Goal: Task Accomplishment & Management: Use online tool/utility

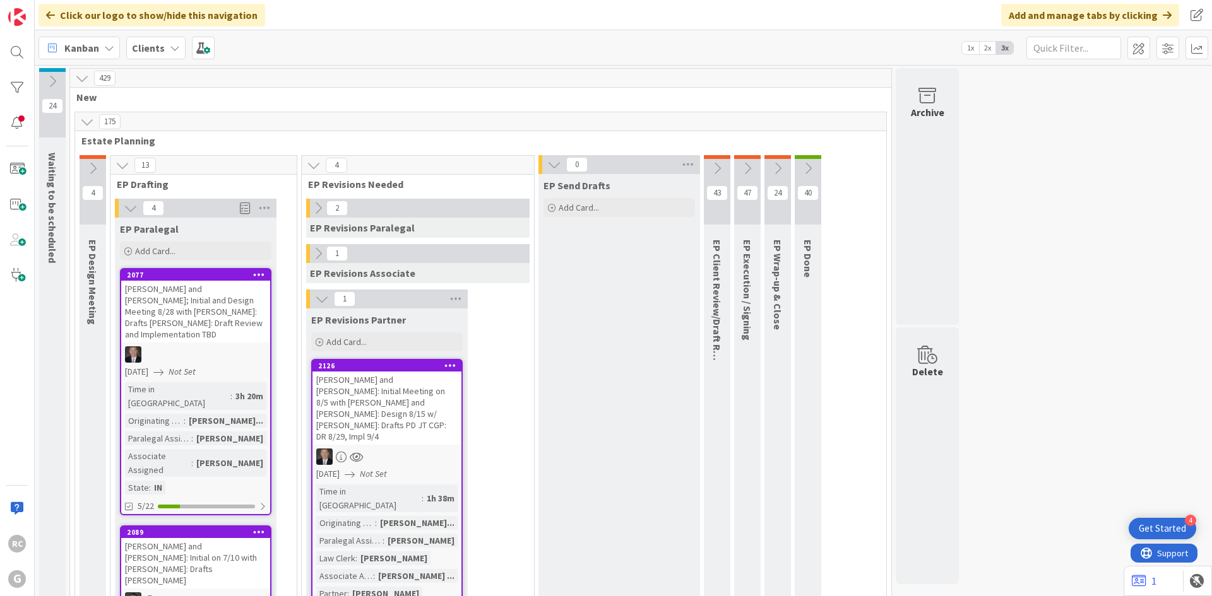
scroll to position [379, 0]
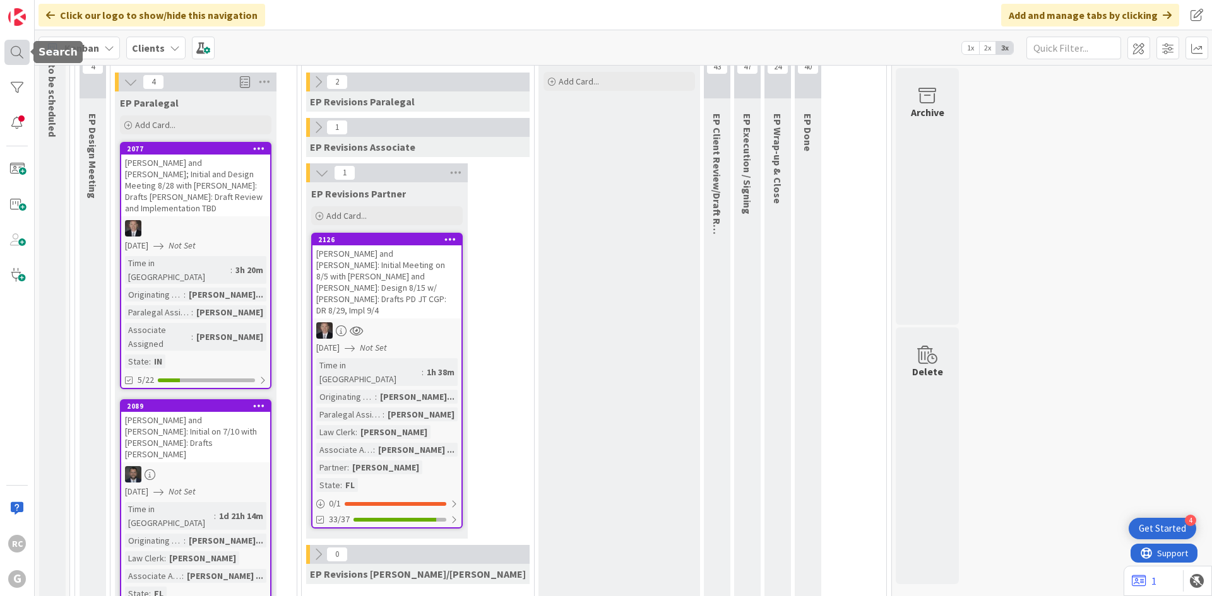
click at [8, 56] on div at bounding box center [16, 52] width 25 height 25
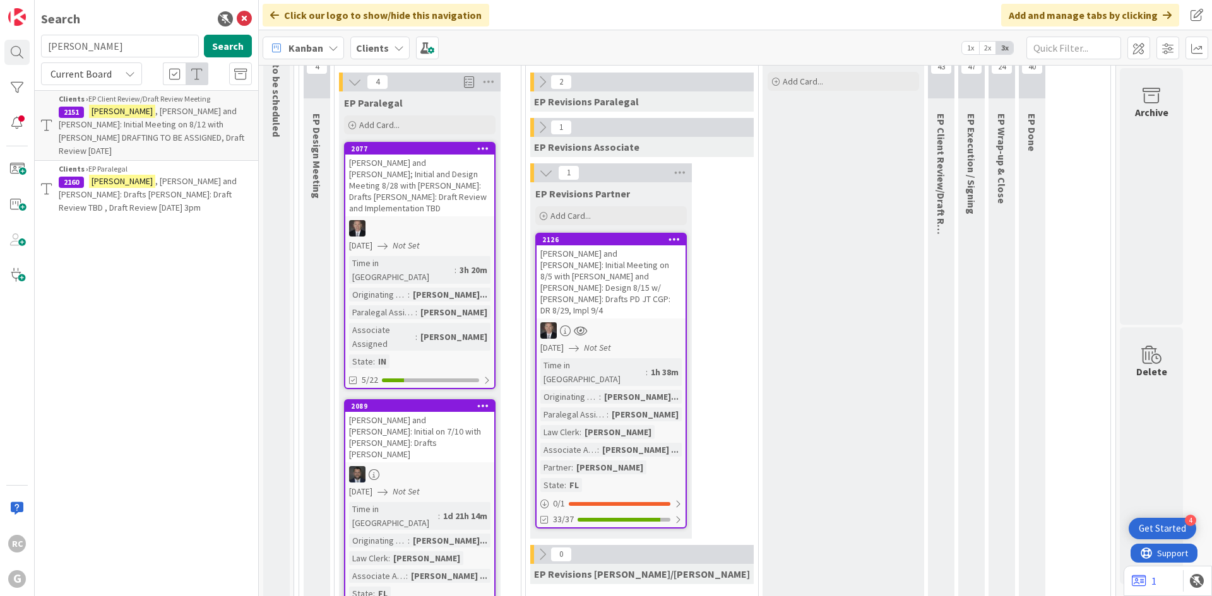
click at [139, 175] on p "Grossmann , John and Judy: Drafts Paul Bobby: Draft Review TBD , Draft Review 9…" at bounding box center [155, 195] width 193 height 40
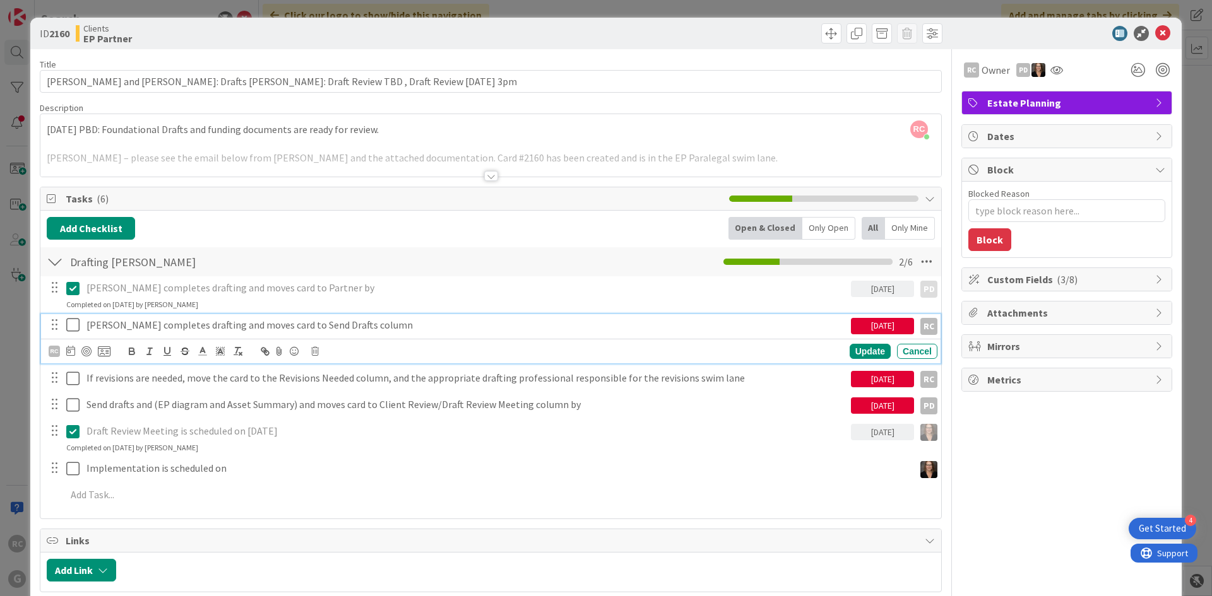
click at [78, 328] on icon at bounding box center [75, 324] width 19 height 15
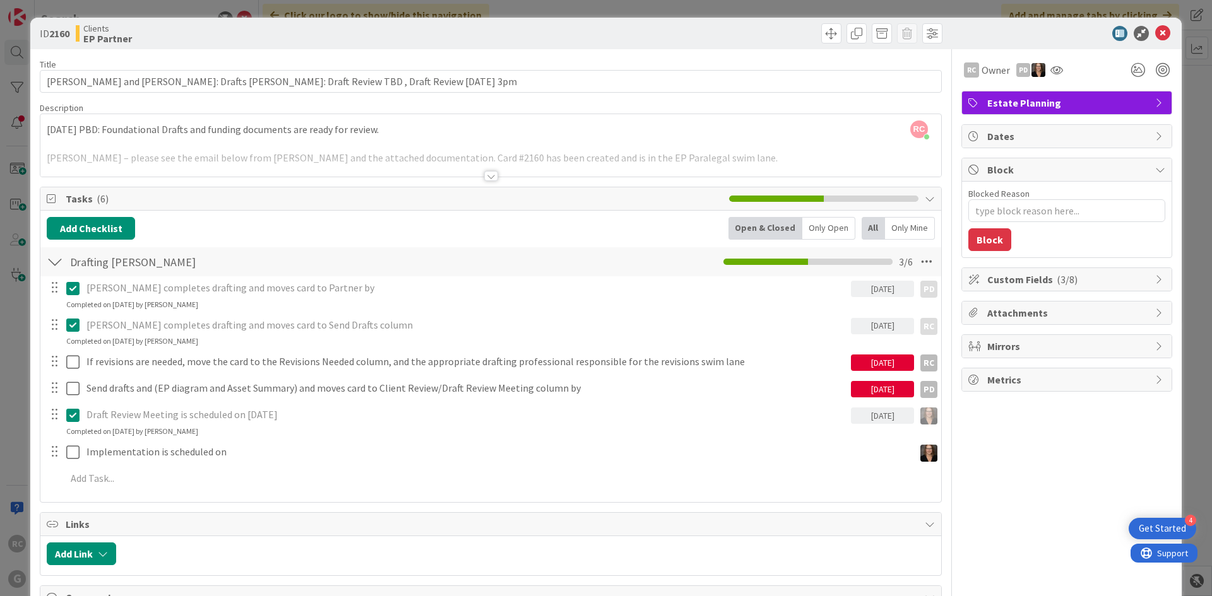
click at [45, 129] on div "RC Robert Carroll just joined 8/29/2025 PBD: Foundational Drafts and funding do…" at bounding box center [490, 145] width 901 height 62
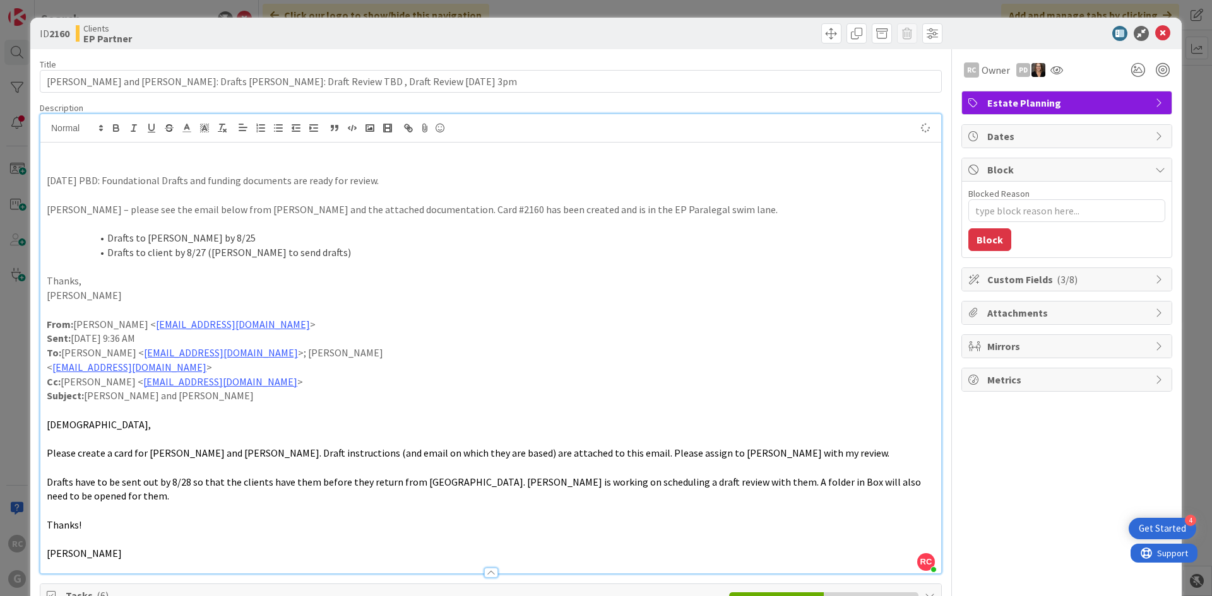
type textarea "x"
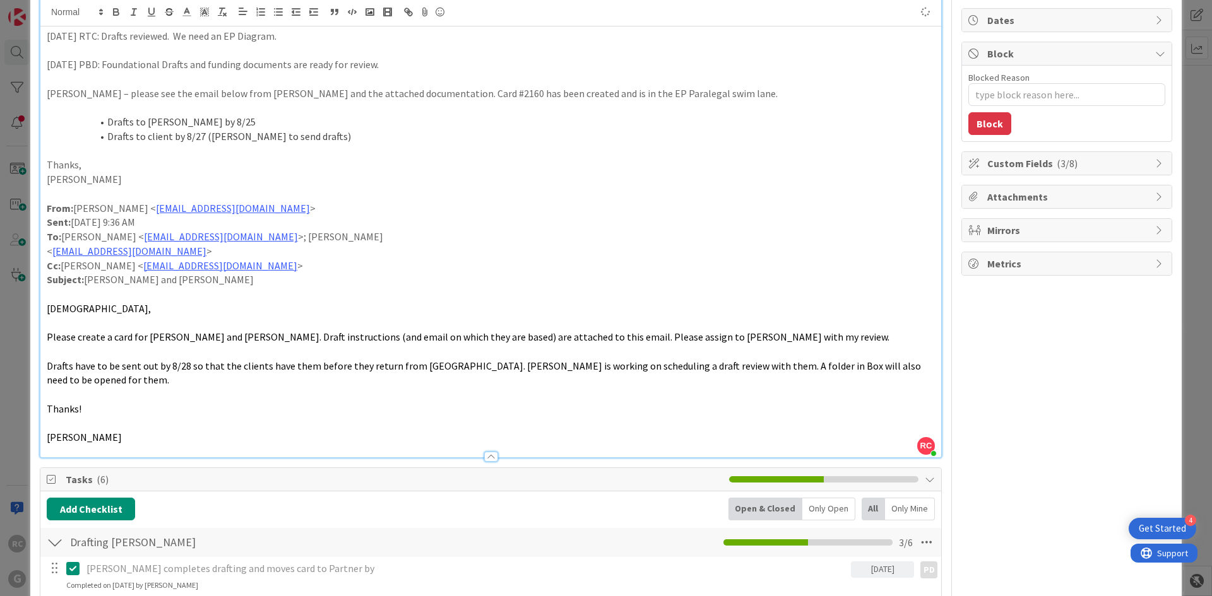
scroll to position [442, 0]
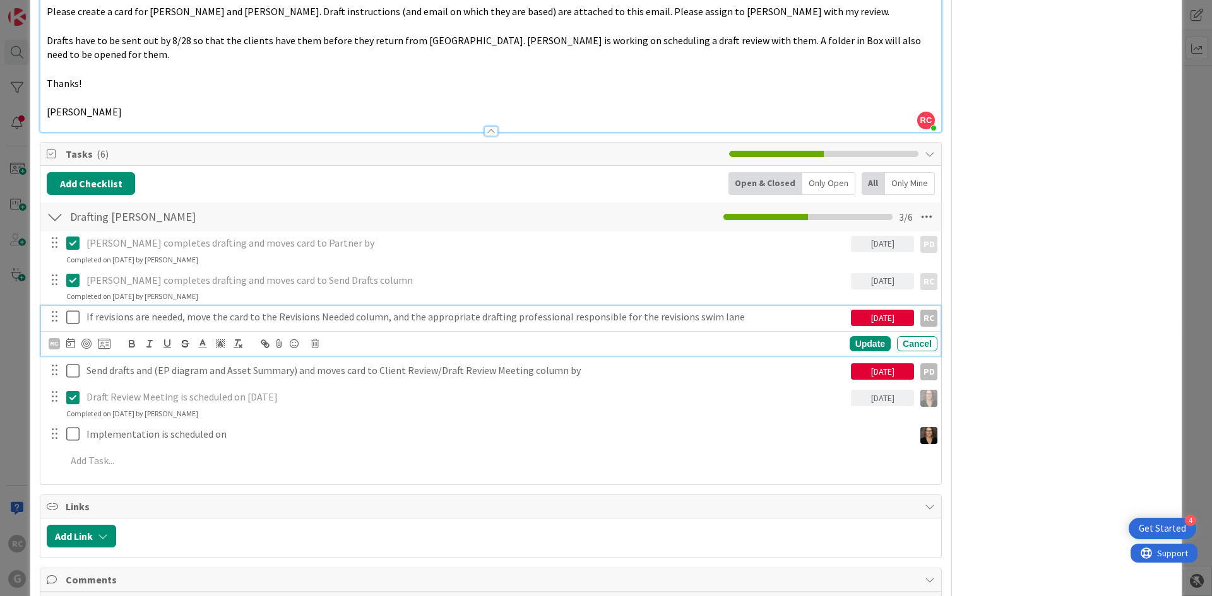
click at [129, 310] on p "If revisions are needed, move the card to the Revisions Needed column, and the …" at bounding box center [465, 317] width 759 height 15
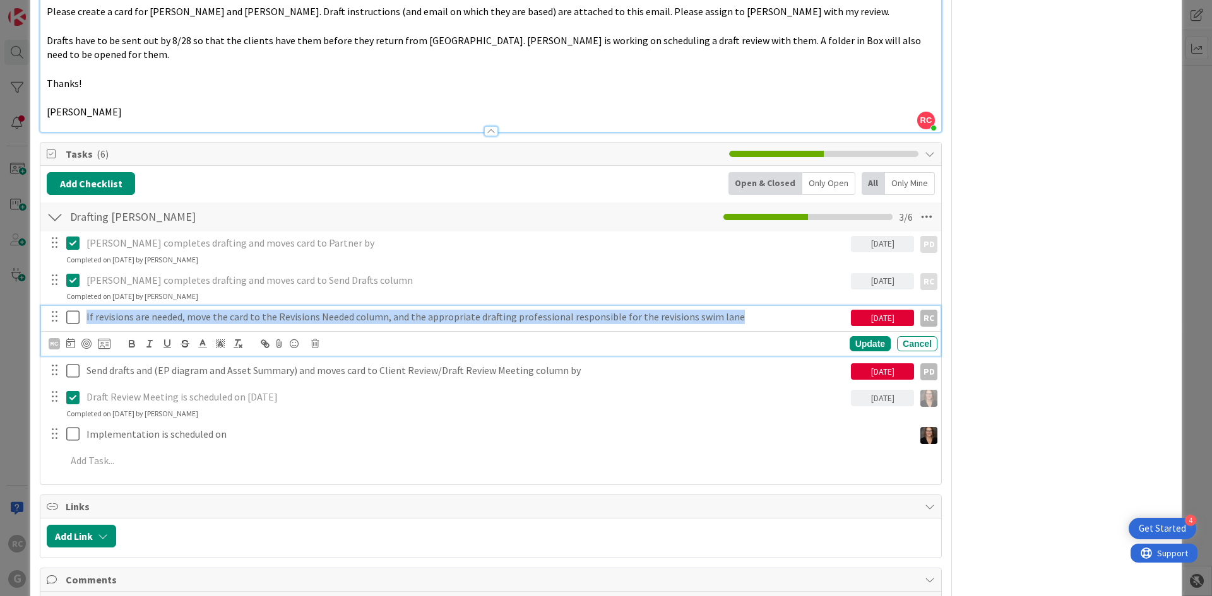
drag, startPoint x: 732, startPoint y: 303, endPoint x: 73, endPoint y: 308, distance: 658.9
click at [69, 309] on div "If revisions are needed, move the card to the Revisions Needed column, and the …" at bounding box center [491, 317] width 891 height 22
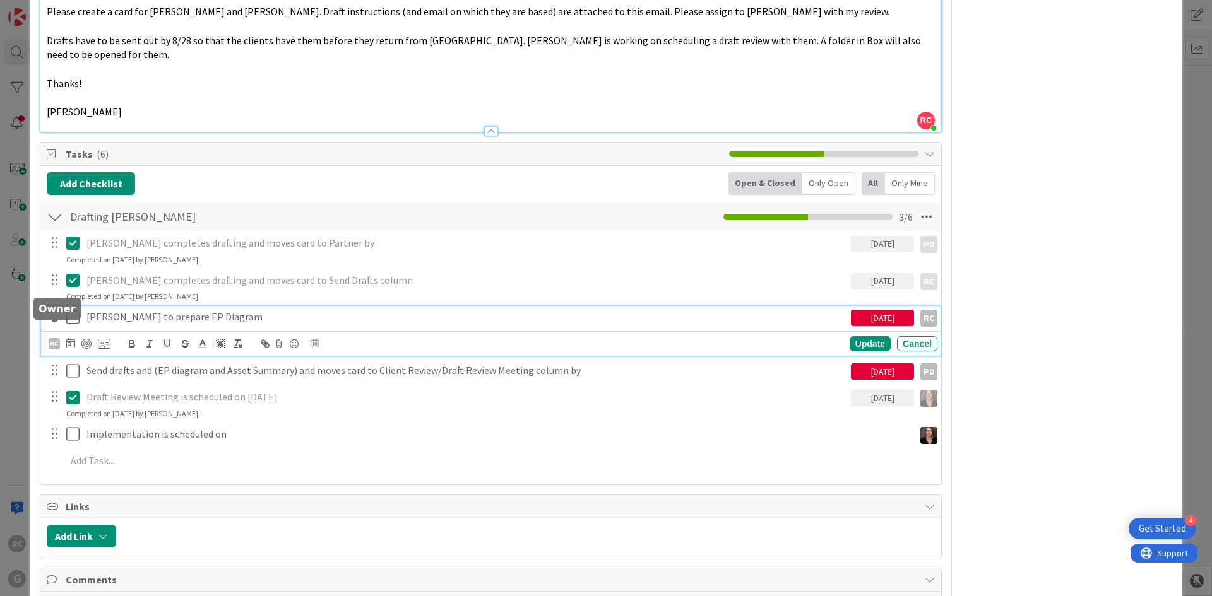
click at [56, 338] on div "RC" at bounding box center [54, 343] width 11 height 11
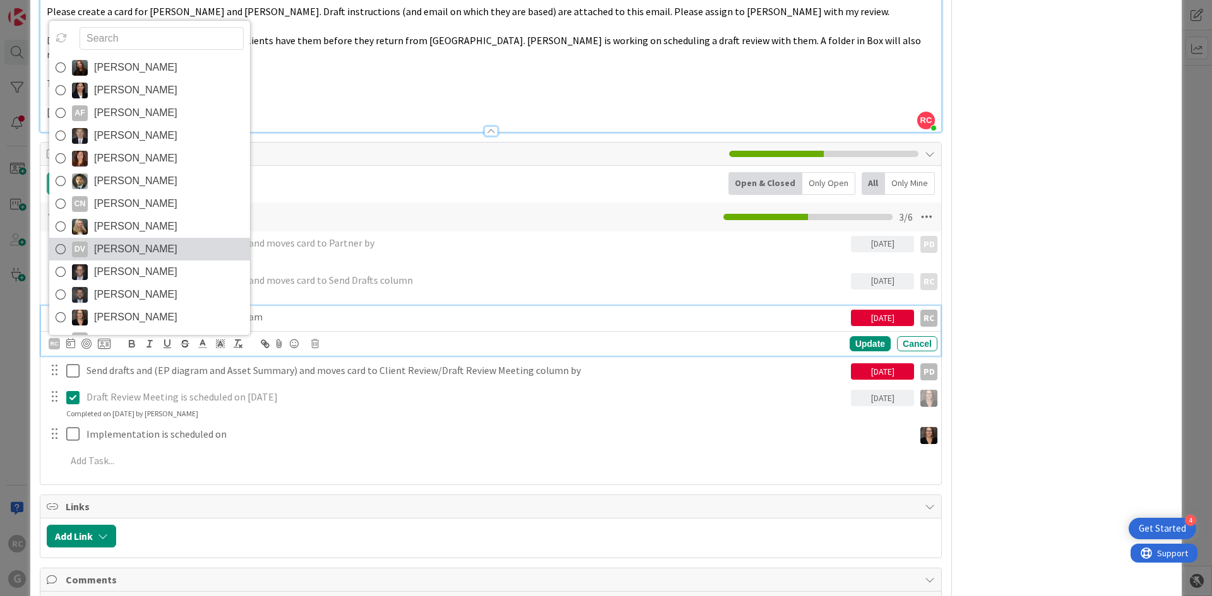
scroll to position [63, 0]
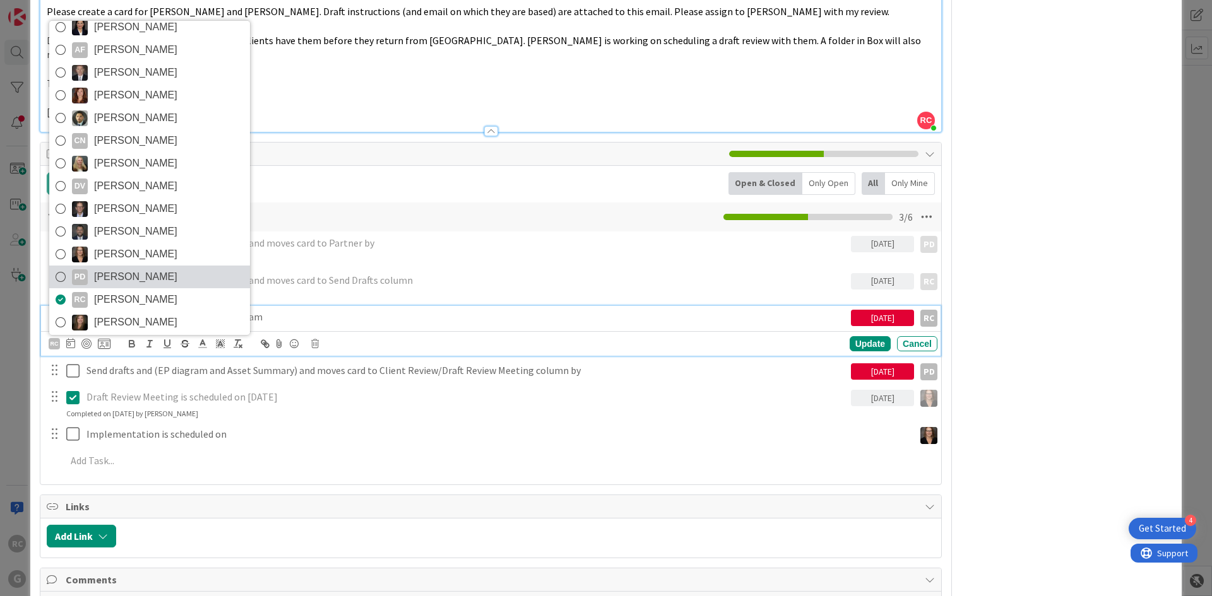
click at [61, 268] on icon at bounding box center [61, 277] width 10 height 19
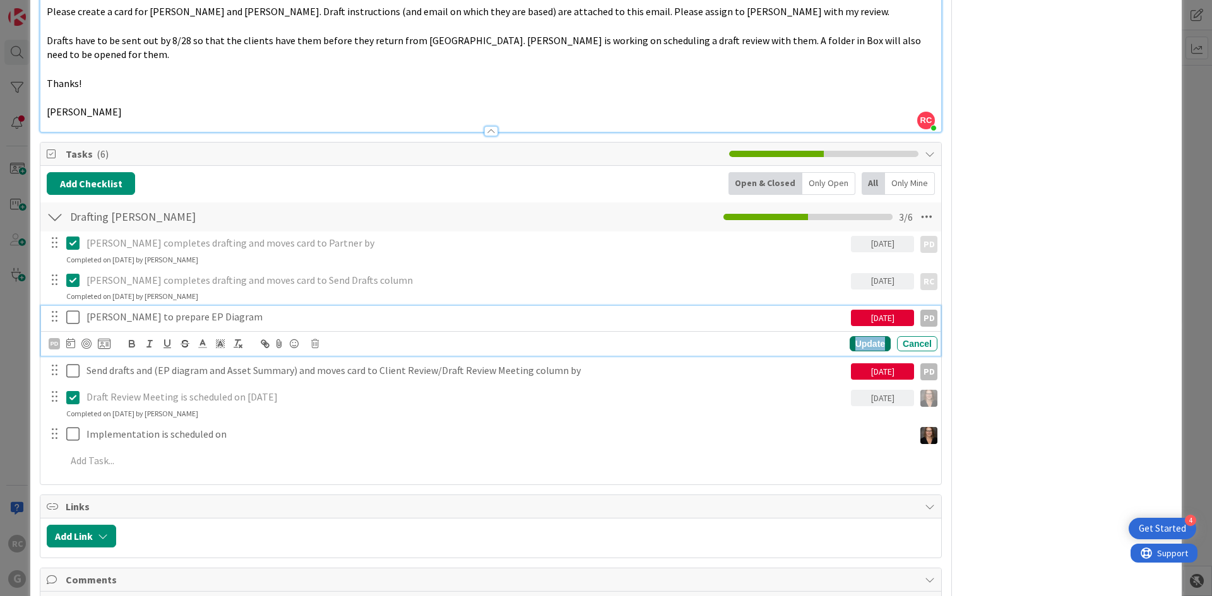
click at [874, 336] on div "Update" at bounding box center [870, 343] width 41 height 15
type textarea "x"
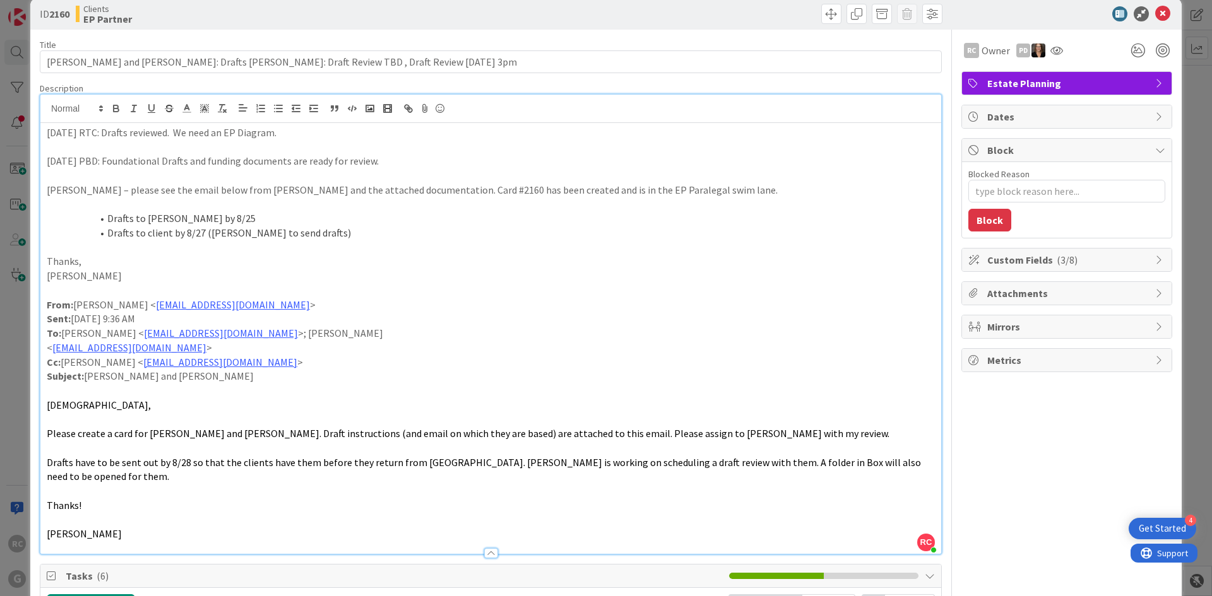
scroll to position [0, 0]
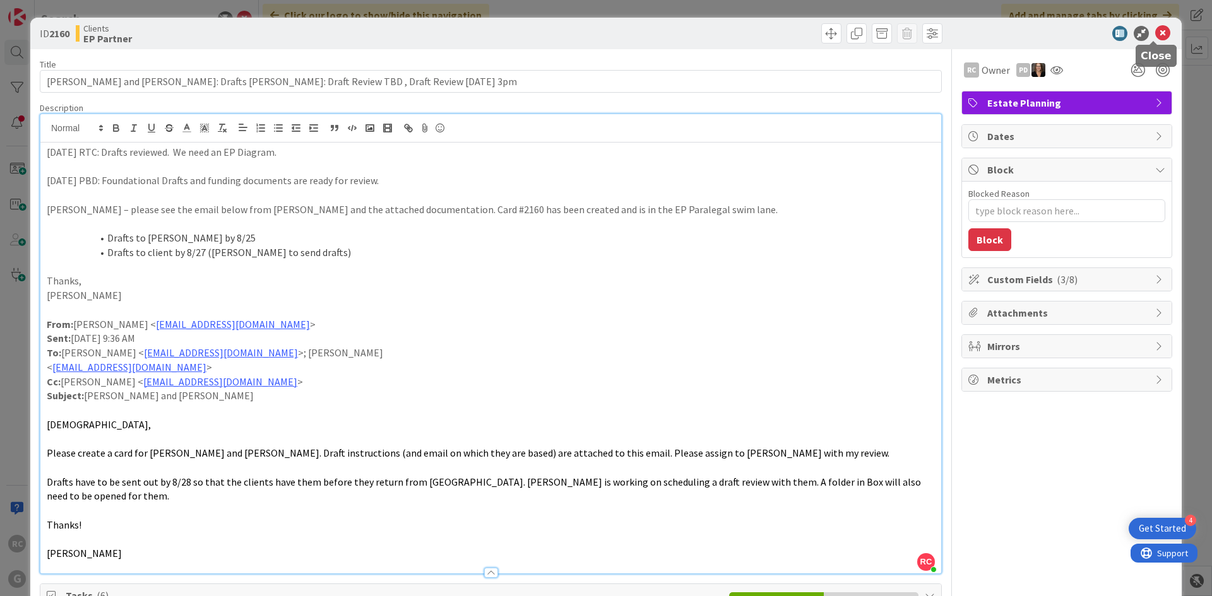
click at [1155, 27] on icon at bounding box center [1162, 33] width 15 height 15
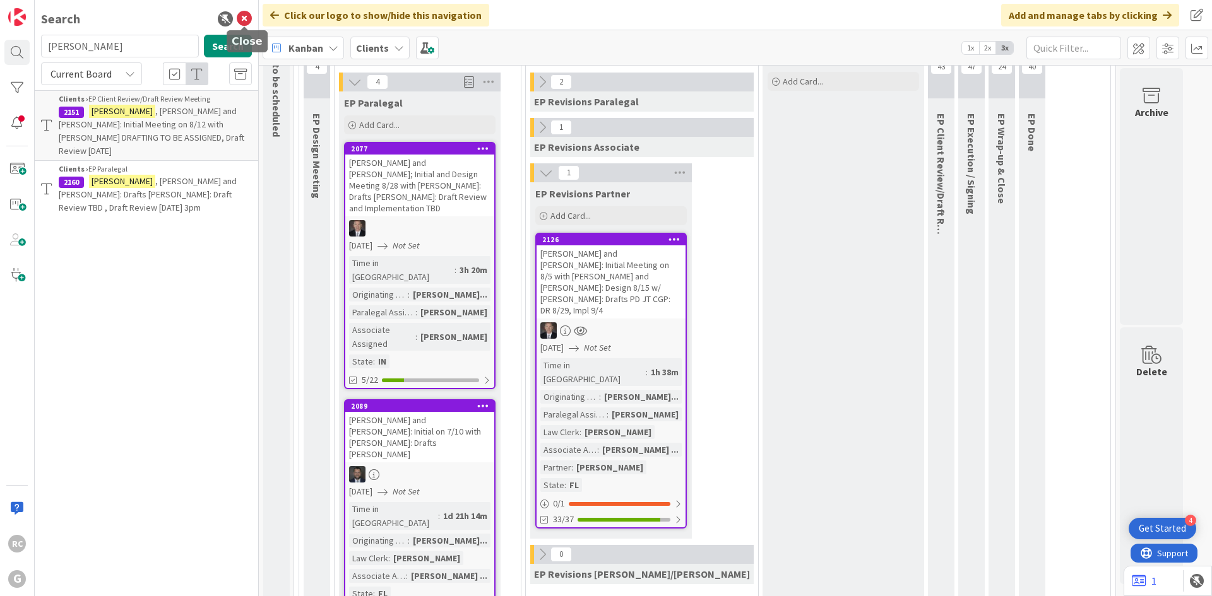
click at [245, 20] on icon at bounding box center [244, 18] width 15 height 15
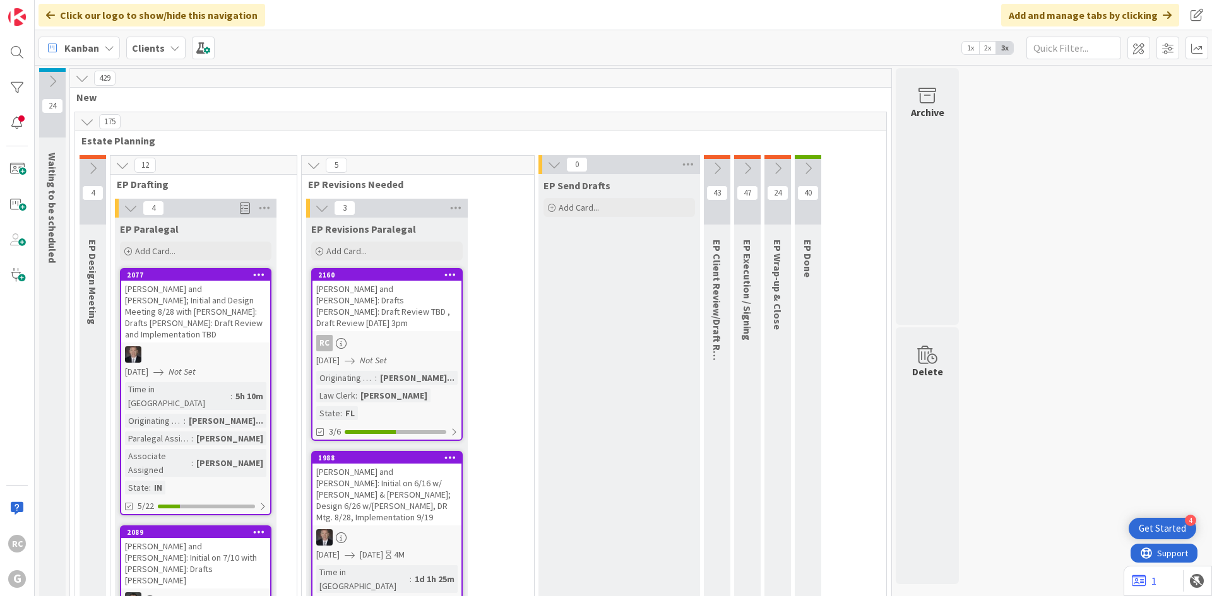
click at [132, 208] on icon at bounding box center [131, 208] width 14 height 14
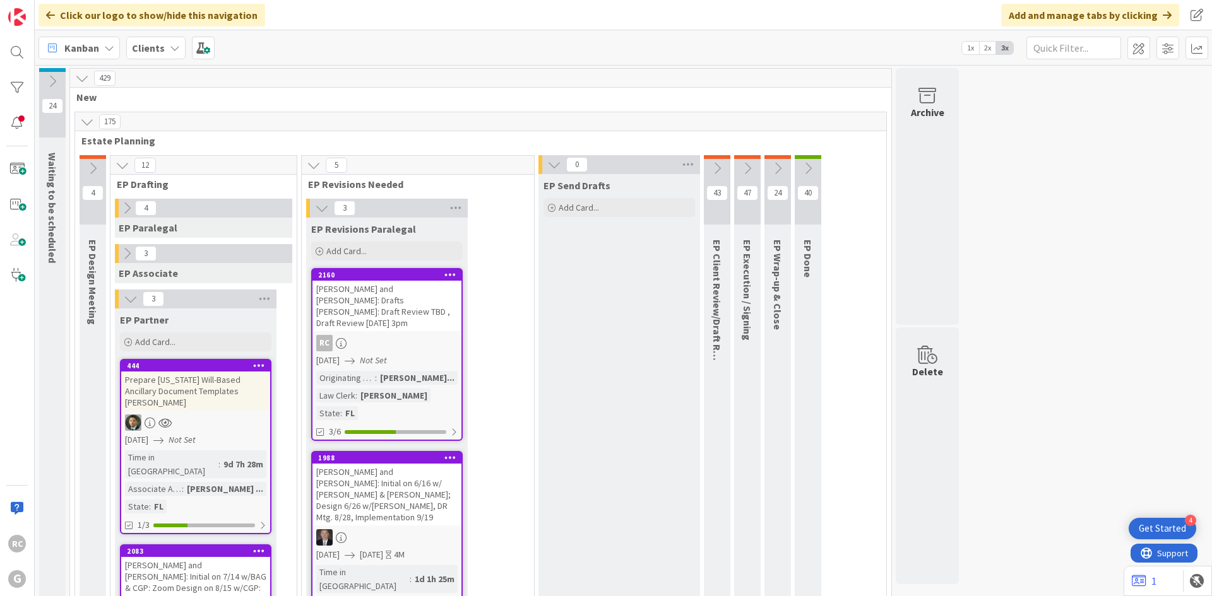
click at [315, 208] on icon at bounding box center [322, 208] width 14 height 14
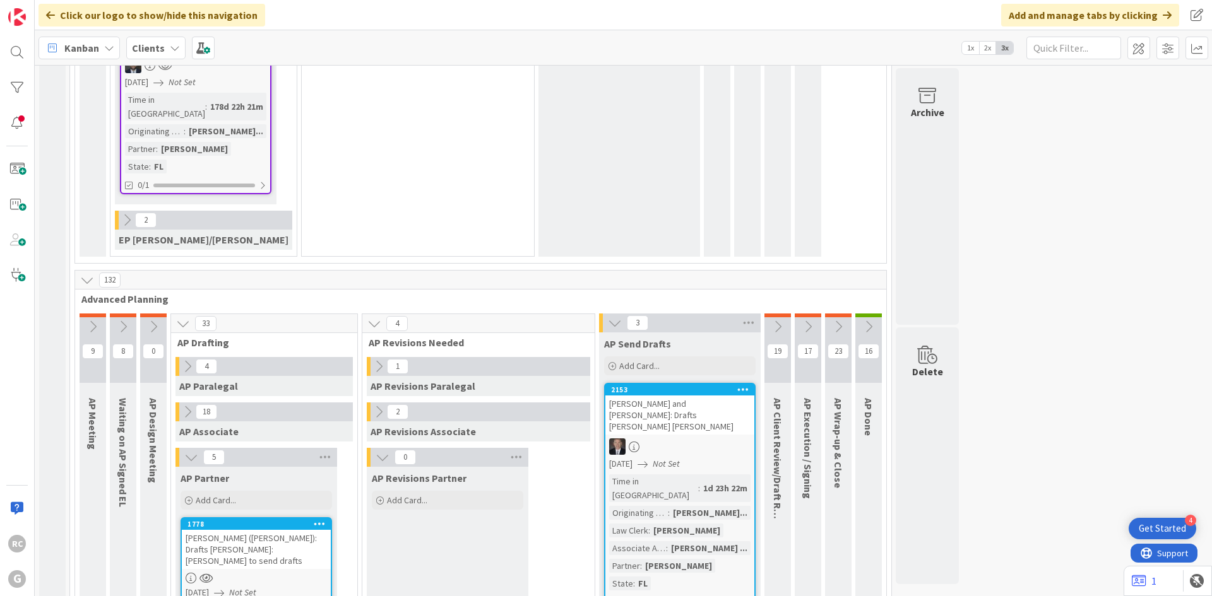
scroll to position [884, 0]
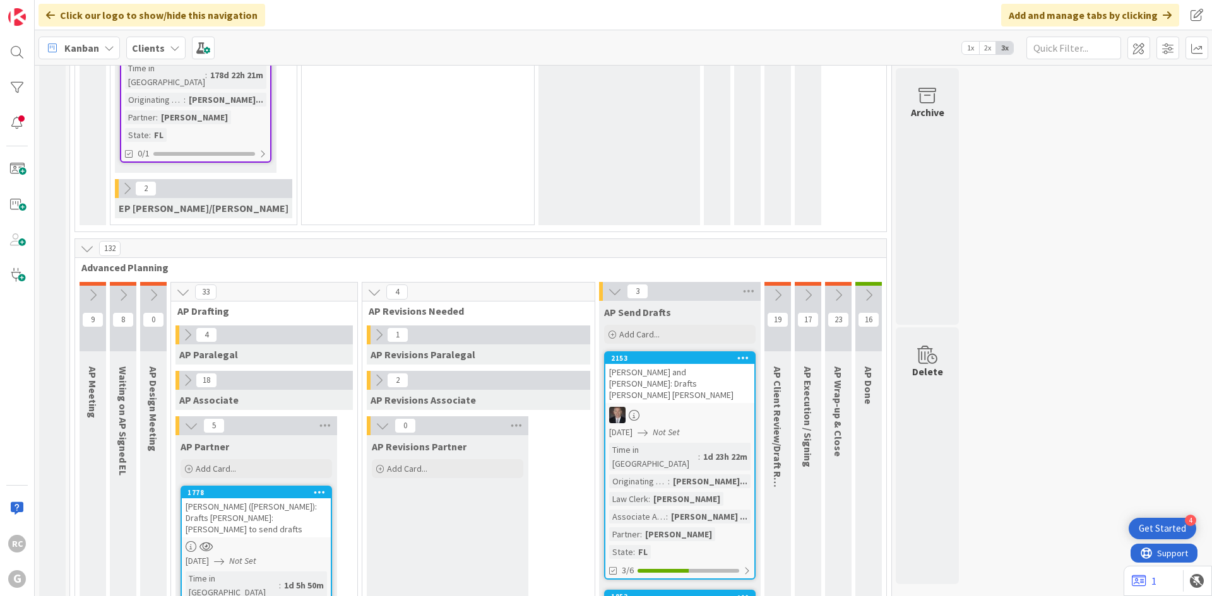
click at [608, 285] on icon at bounding box center [615, 292] width 14 height 14
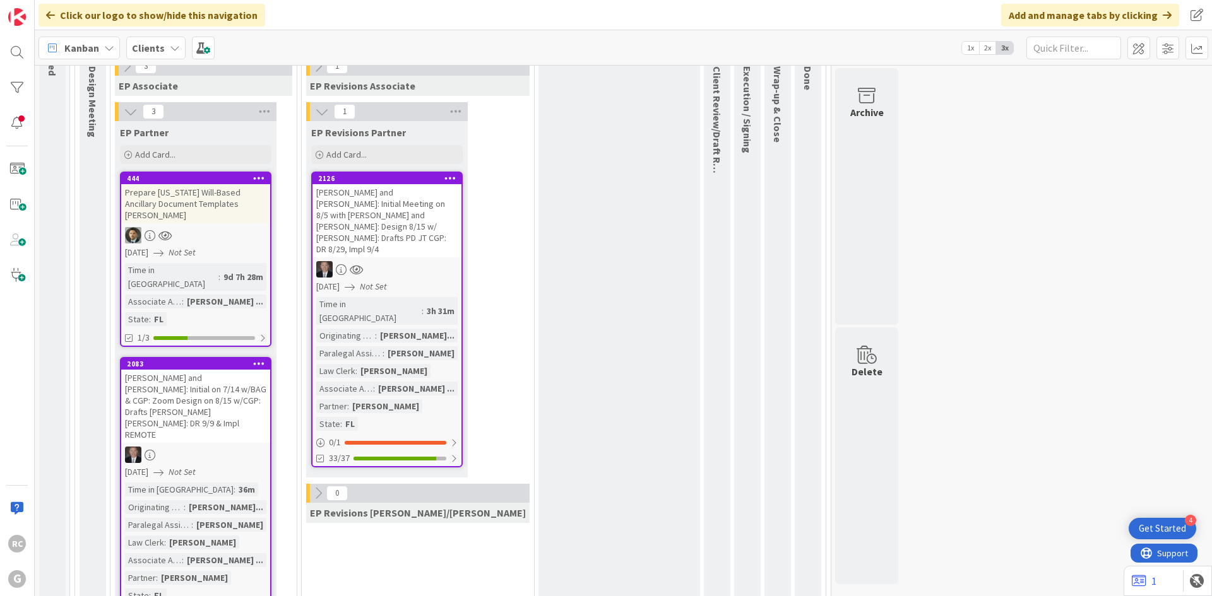
scroll to position [0, 0]
